Goal: Task Accomplishment & Management: Complete application form

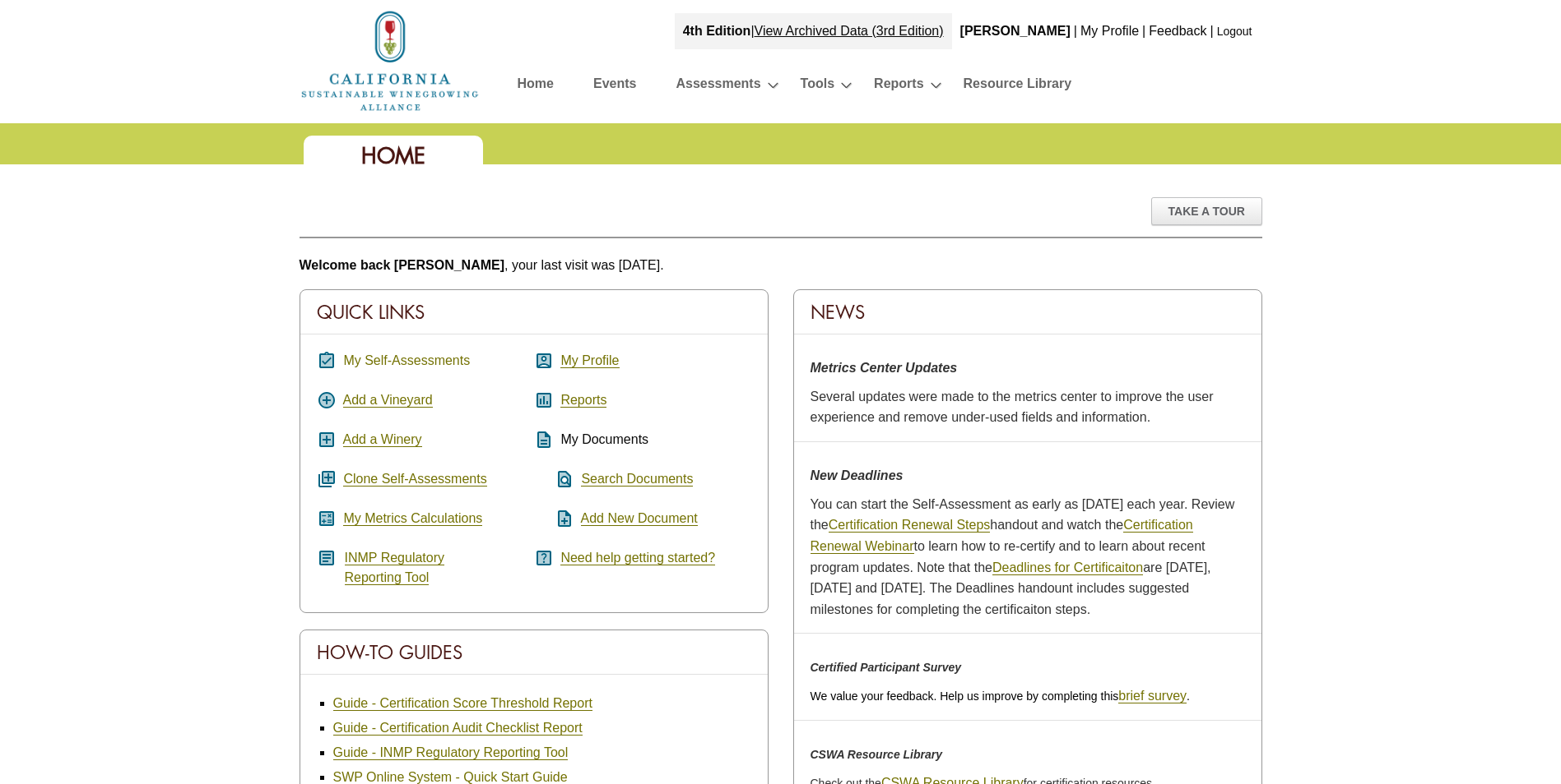
click at [399, 362] on link "My Self-Assessments" at bounding box center [407, 361] width 127 height 15
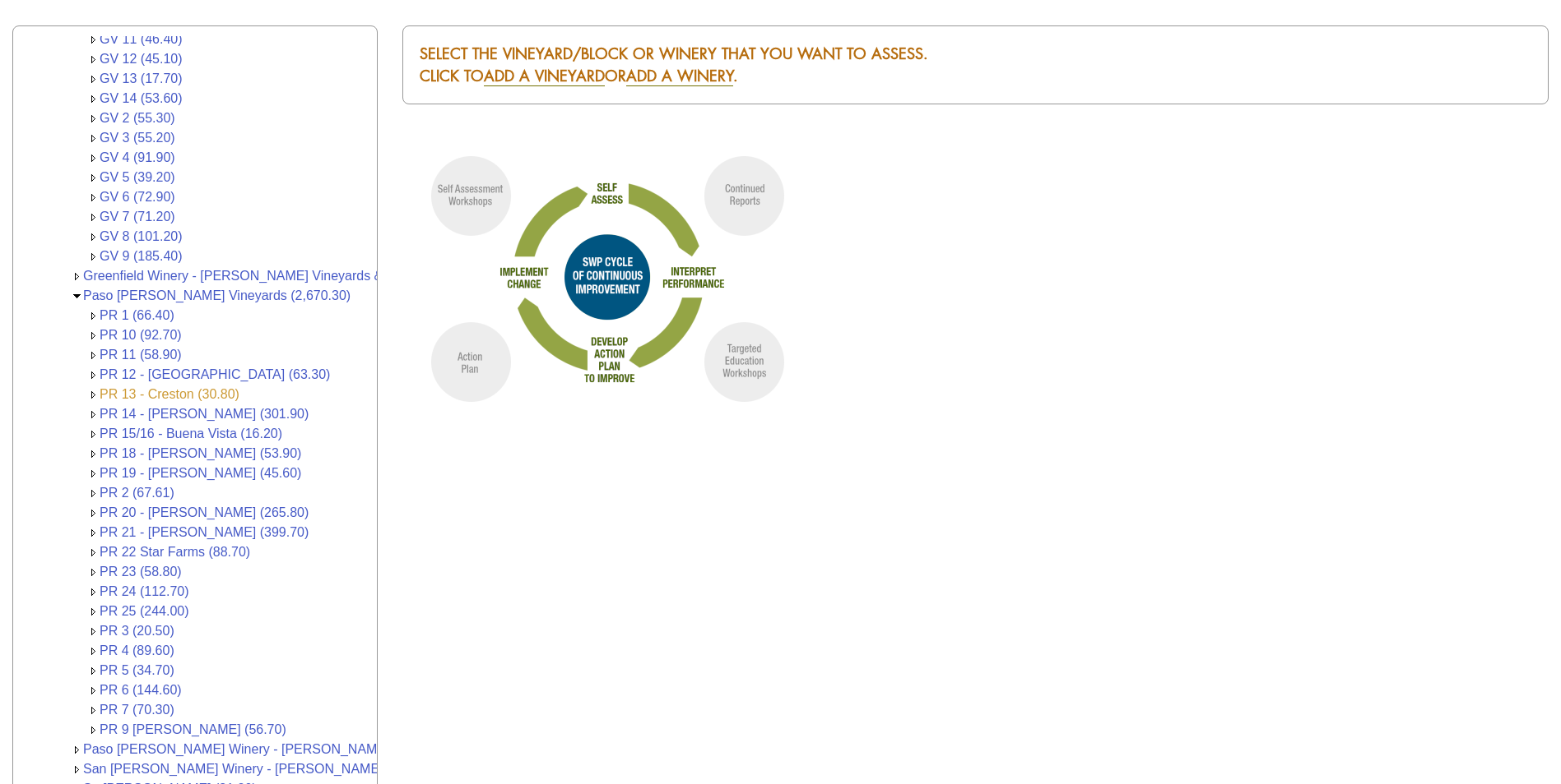
scroll to position [432, 0]
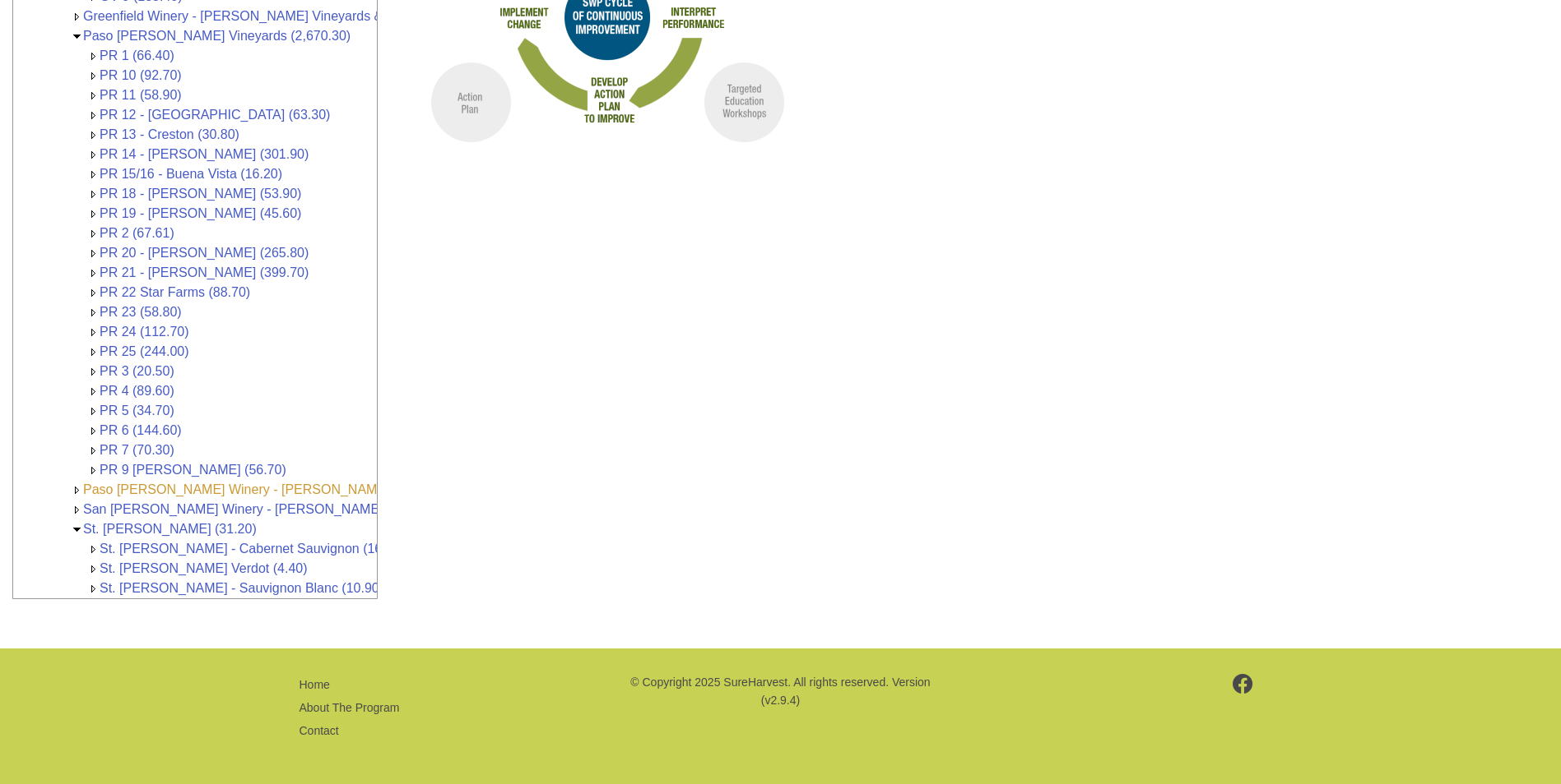
click at [181, 483] on link "Paso [PERSON_NAME] Winery - [PERSON_NAME] Vineyards & Wines (1,064,841.00)" at bounding box center [337, 490] width 510 height 14
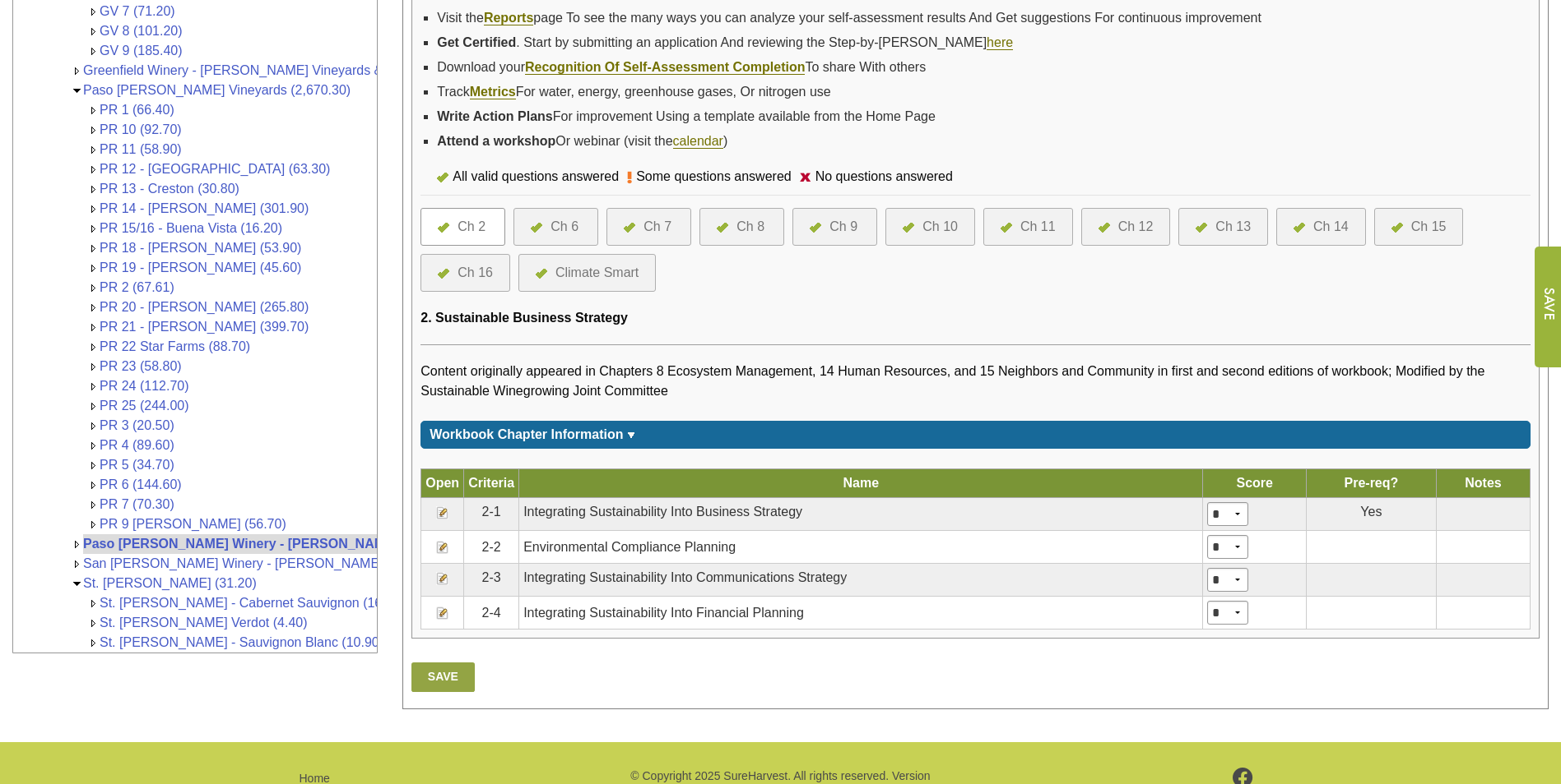
scroll to position [564, 0]
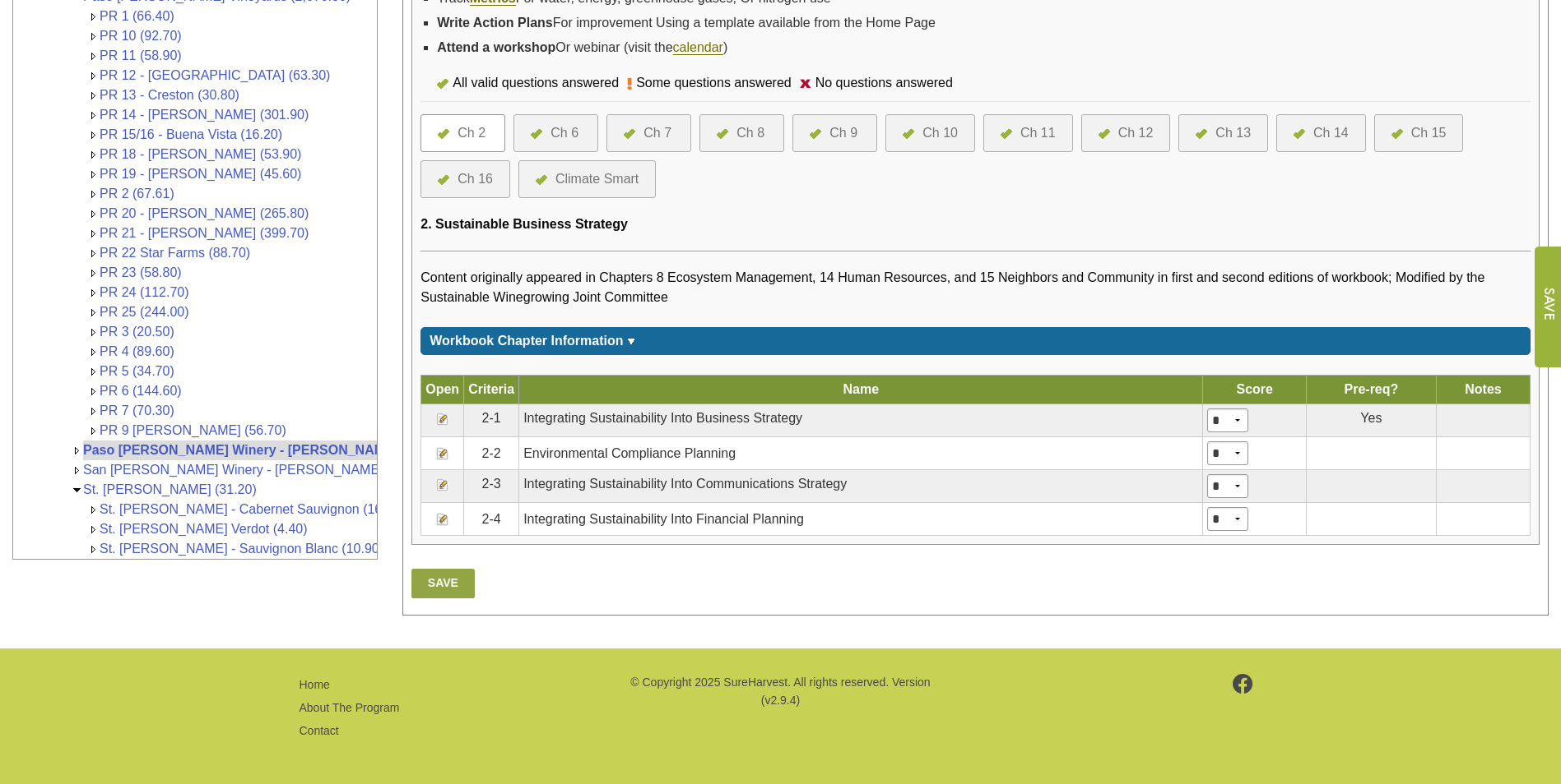
click at [857, 136] on div "Ch 9" at bounding box center [843, 133] width 28 height 19
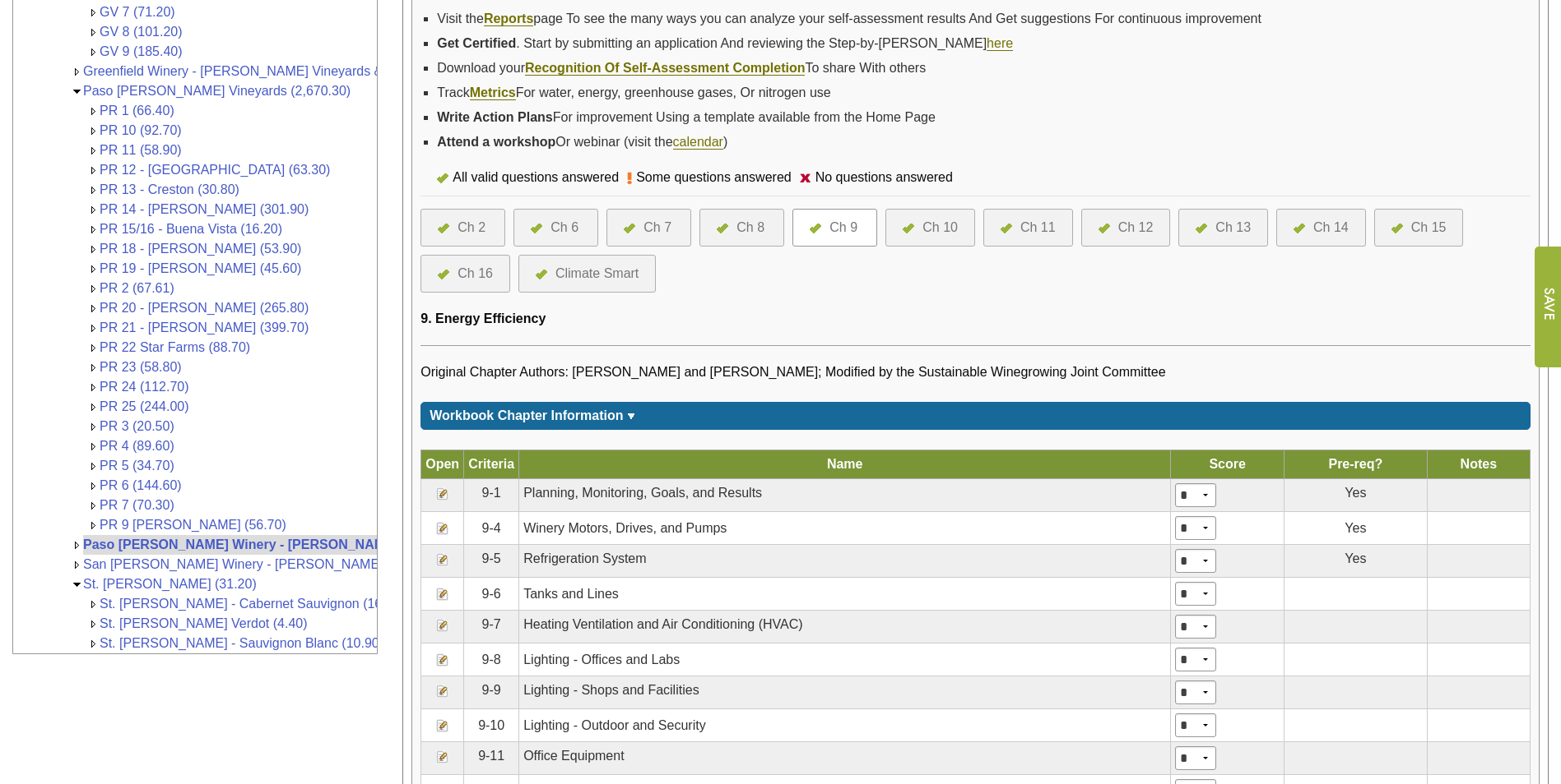
scroll to position [329, 0]
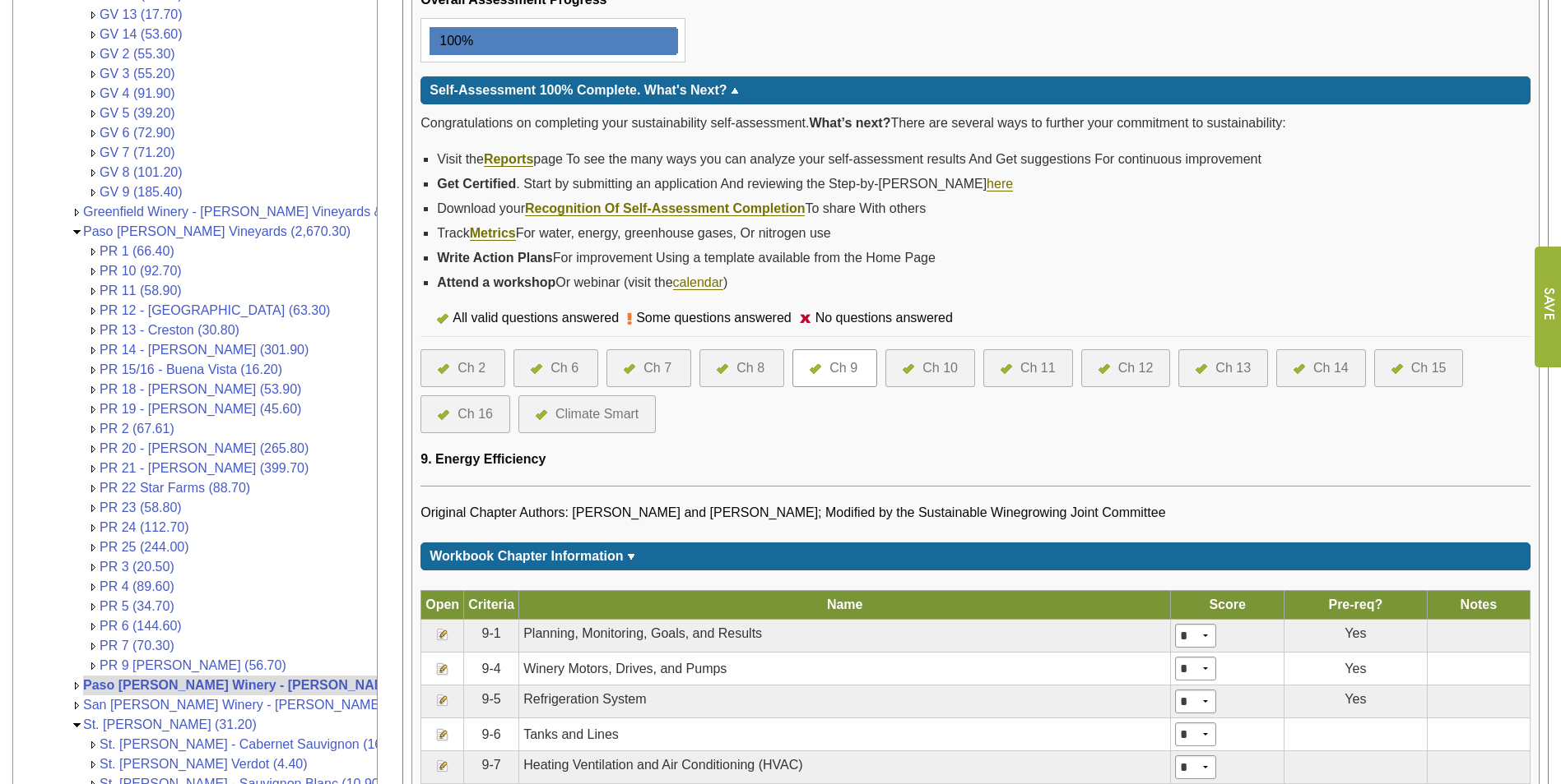
click at [1113, 370] on div at bounding box center [1108, 368] width 19 height 19
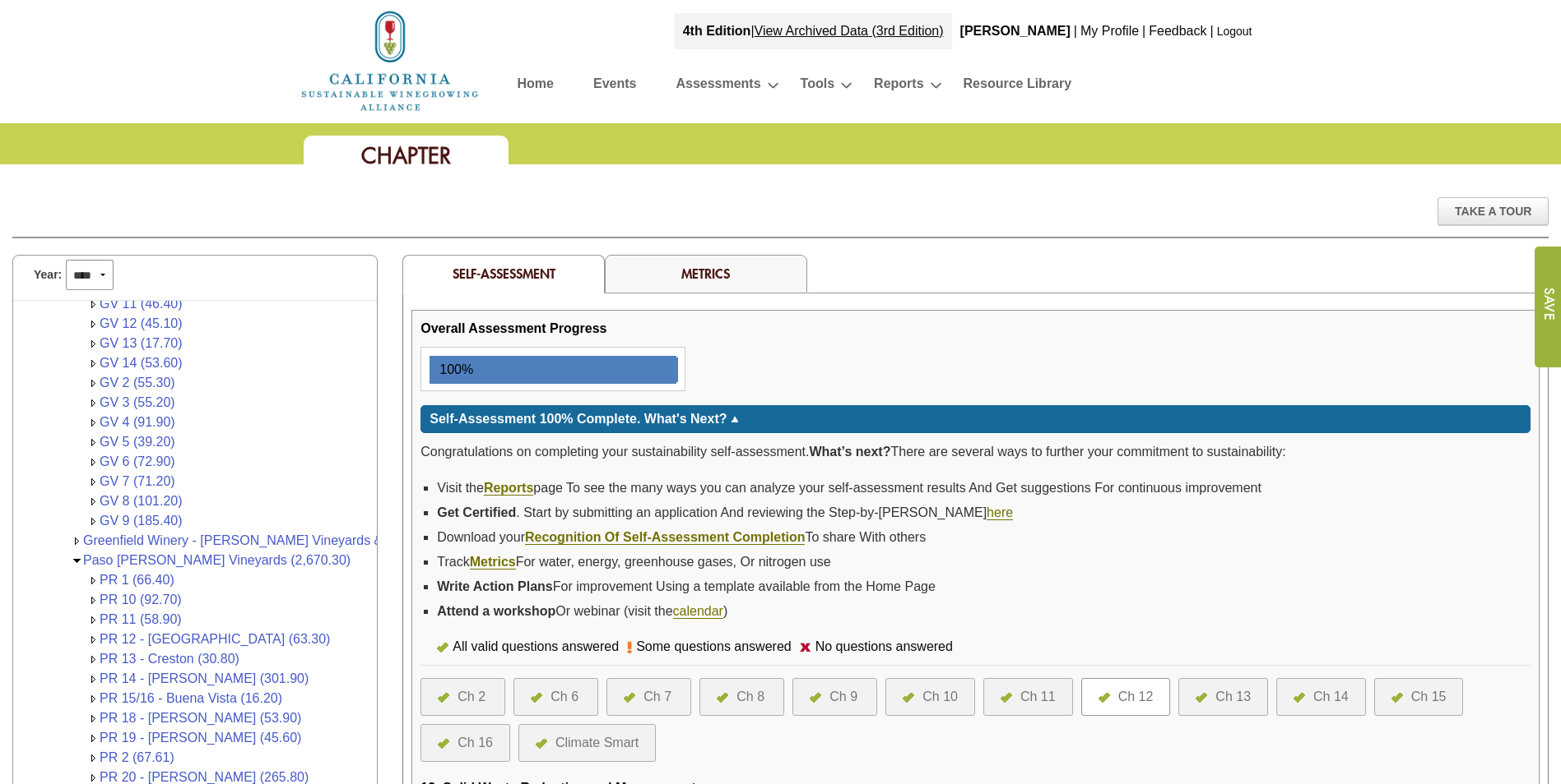
click at [1234, 26] on link "Logout" at bounding box center [1234, 31] width 35 height 13
